Goal: Find specific page/section: Find specific page/section

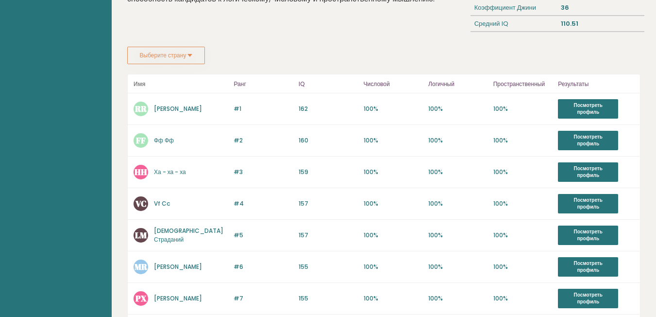
scroll to position [119, 0]
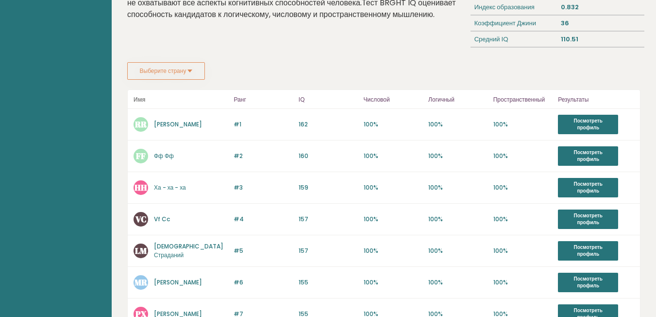
click at [193, 65] on button "Выберите страну" at bounding box center [166, 70] width 78 height 17
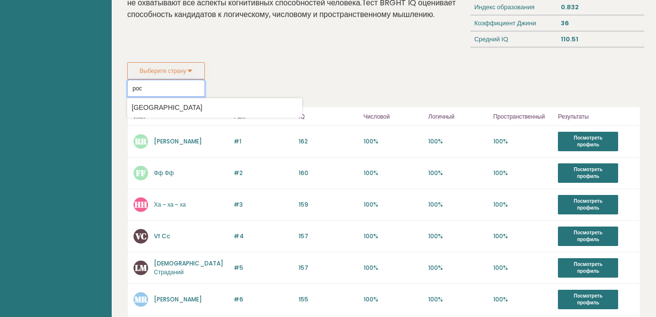
scroll to position [0, 0]
click at [190, 107] on option "Россия" at bounding box center [215, 108] width 170 height 14
type input "Россия"
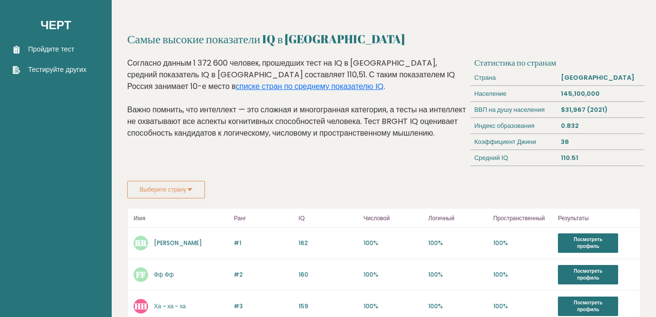
scroll to position [119, 0]
